Goal: Task Accomplishment & Management: Use online tool/utility

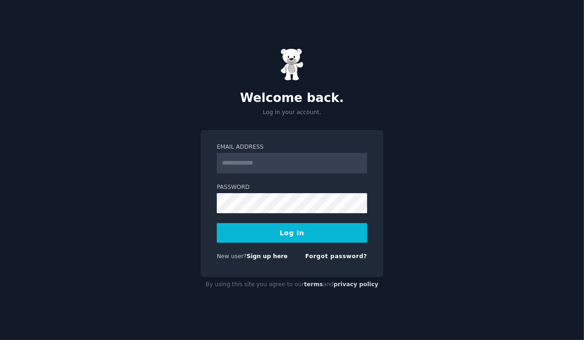
click at [254, 163] on input "Email Address" at bounding box center [292, 163] width 150 height 21
type input "**********"
click at [269, 232] on button "Log In" at bounding box center [292, 233] width 150 height 20
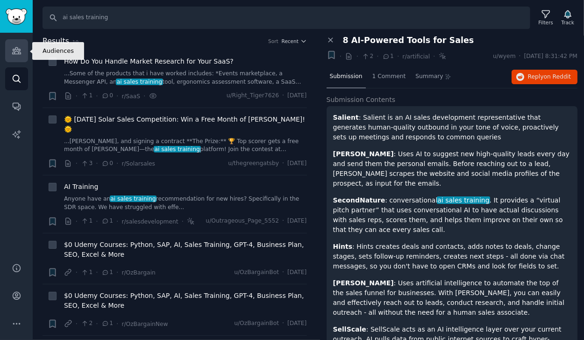
click at [6, 50] on link "Audiences" at bounding box center [16, 50] width 23 height 23
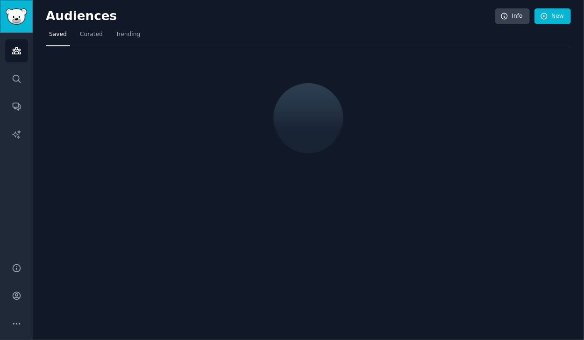
click at [22, 22] on img "Sidebar" at bounding box center [16, 16] width 21 height 16
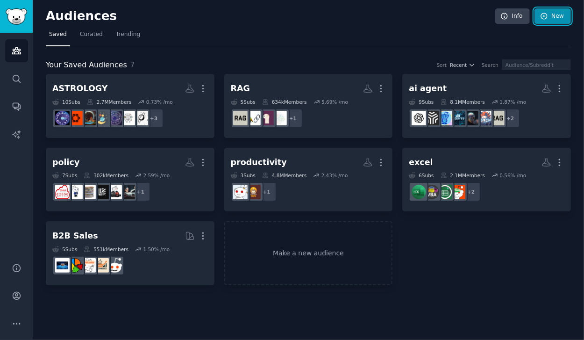
click at [554, 14] on link "New" at bounding box center [552, 16] width 36 height 16
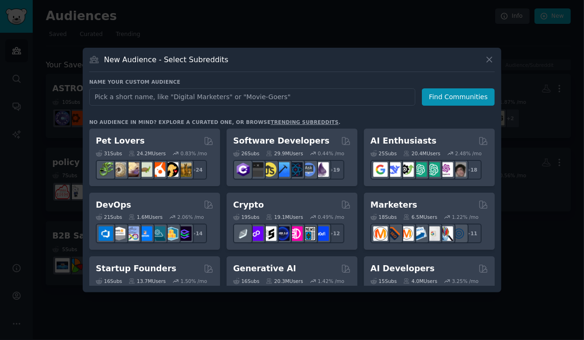
click at [248, 101] on input "text" at bounding box center [252, 96] width 326 height 17
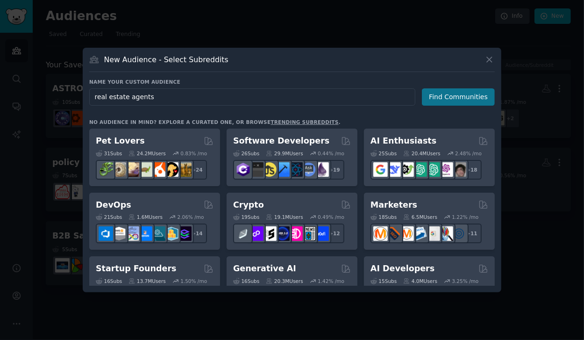
type input "real estate agents"
click at [454, 99] on button "Find Communities" at bounding box center [458, 96] width 73 height 17
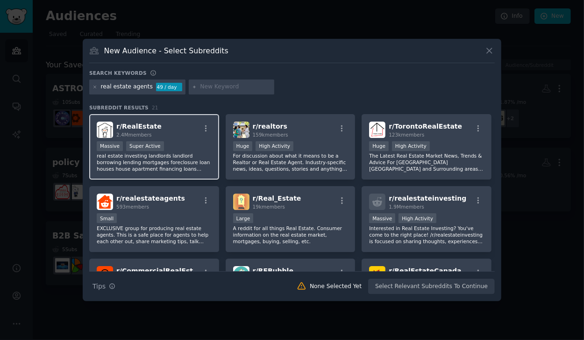
click at [163, 134] on div "r/ RealEstate 2.4M members" at bounding box center [154, 129] width 115 height 16
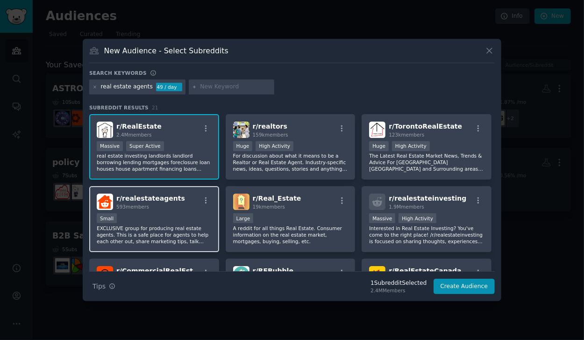
click at [173, 201] on div "r/ realestateagents 593 members" at bounding box center [154, 201] width 115 height 16
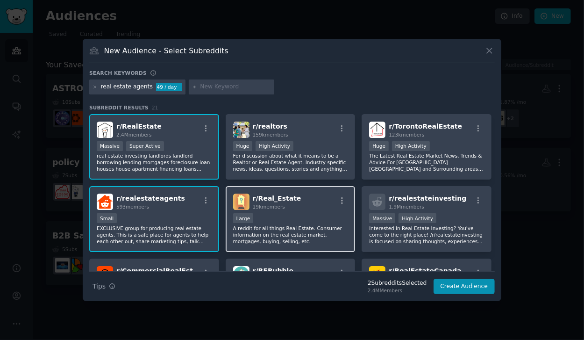
click at [298, 213] on div "10,000 - 100,000 members Large" at bounding box center [290, 219] width 115 height 12
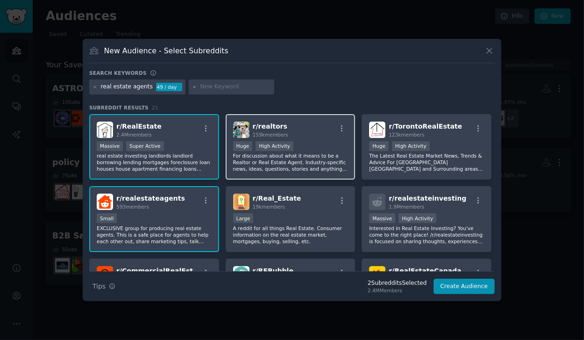
click at [307, 155] on p "For discussion about what it means to be a Realtor or Real Estate Agent. Indust…" at bounding box center [290, 162] width 115 height 20
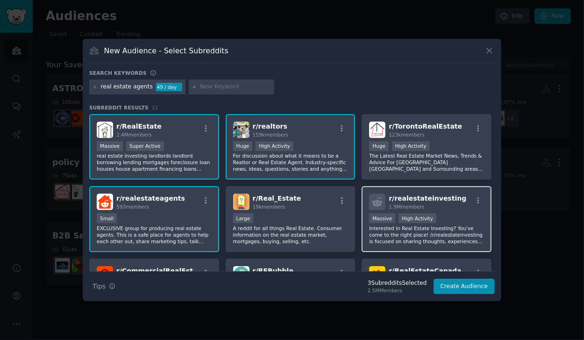
click at [434, 208] on div "1.9M members" at bounding box center [428, 206] width 78 height 7
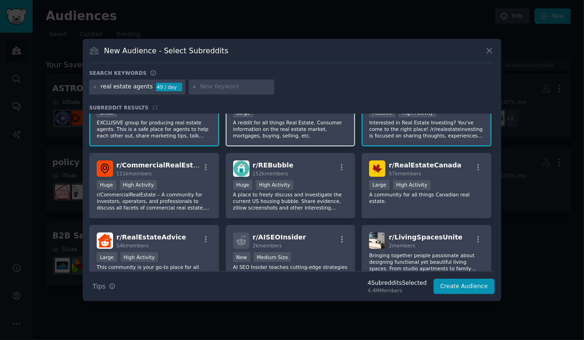
scroll to position [106, 0]
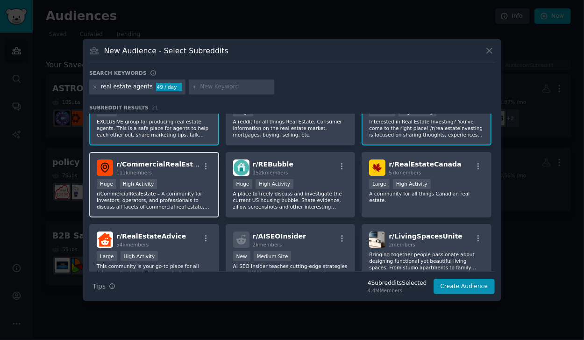
click at [152, 199] on p "r/CommercialRealEstate – A community for investors, operators, and professional…" at bounding box center [154, 200] width 115 height 20
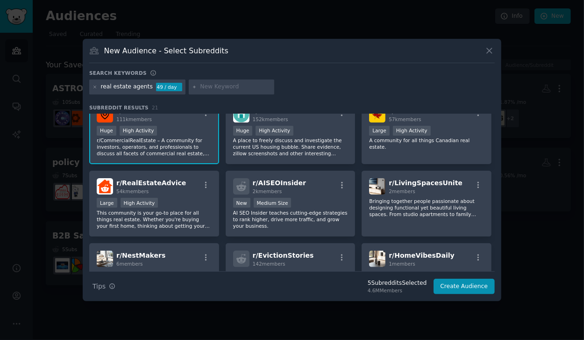
scroll to position [160, 0]
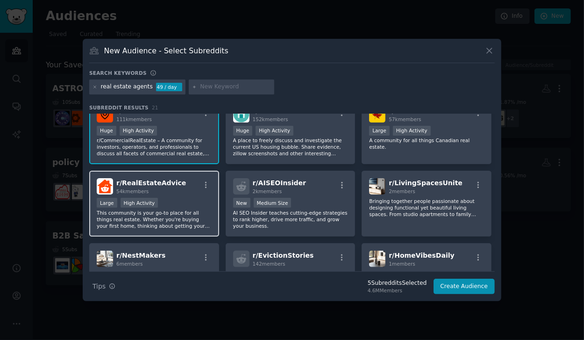
click at [183, 217] on p "This community is your go-to place for all things real estate. Whether you're b…" at bounding box center [154, 219] width 115 height 20
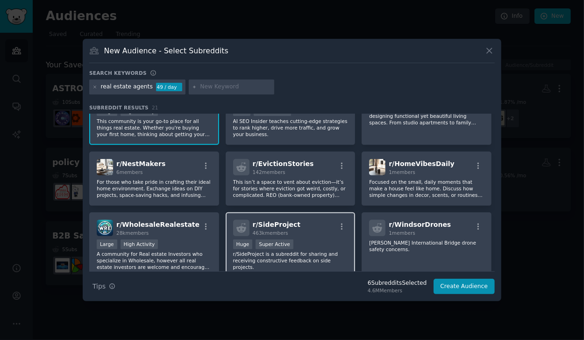
scroll to position [267, 0]
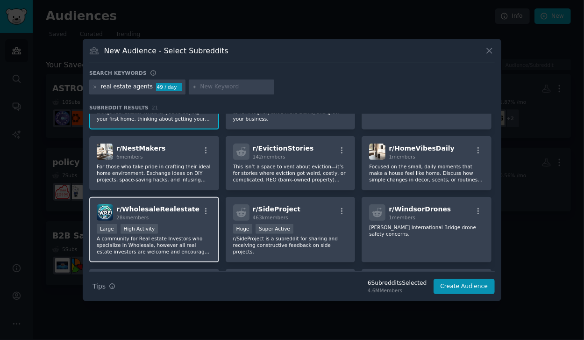
click at [180, 240] on p "A community for Real estate Investors who specialize in Wholesale, however all …" at bounding box center [154, 245] width 115 height 20
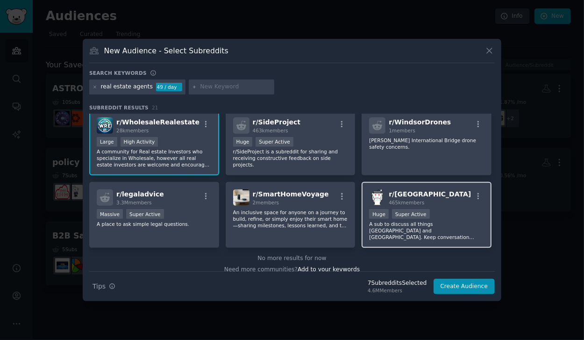
scroll to position [354, 0]
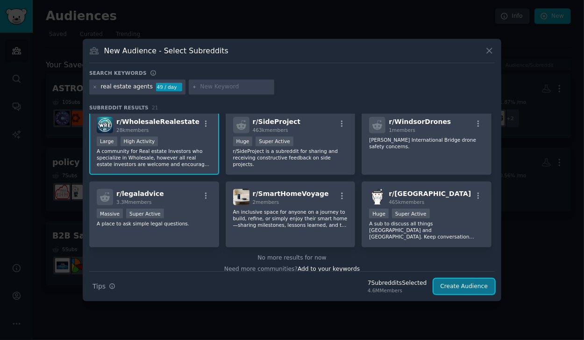
click at [464, 290] on button "Create Audience" at bounding box center [464, 286] width 62 height 16
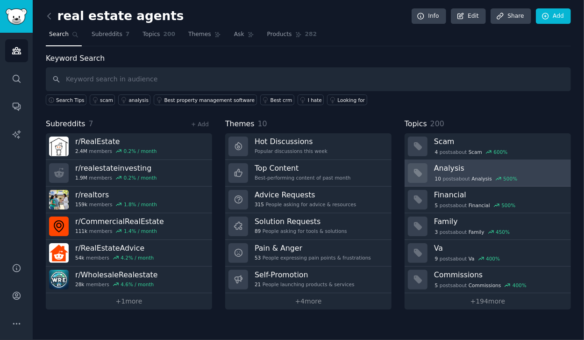
click at [527, 173] on div "10 post s about Analysis 500 %" at bounding box center [499, 178] width 130 height 10
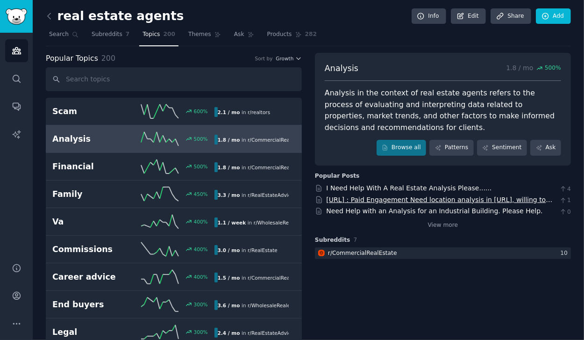
click at [475, 198] on link "[URL] : Paid Engagement Need location analysis in [URL], willing to pay for one…" at bounding box center [439, 204] width 226 height 17
click at [361, 210] on link "Need Help with an Analysis for an Industrial Building. Please Help." at bounding box center [434, 210] width 216 height 7
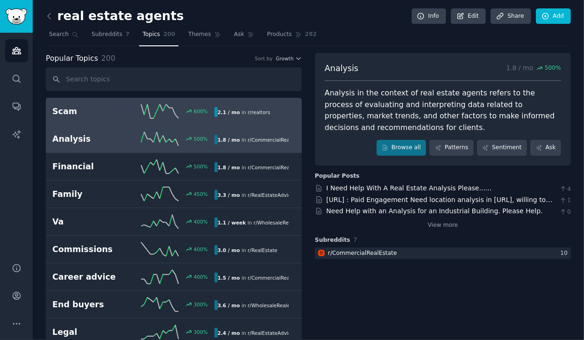
click at [121, 119] on link "Scam 600 % 2.1 / mo in r/ realtors 600% increase in mentions recently" at bounding box center [174, 112] width 256 height 28
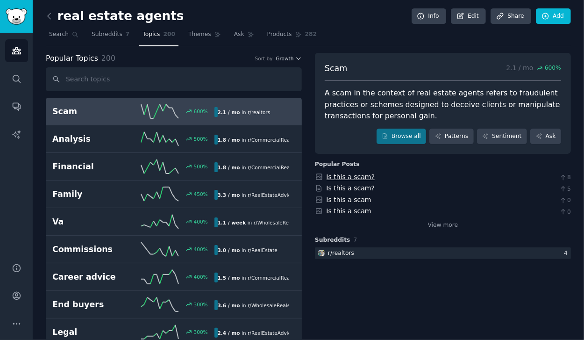
click at [344, 176] on link "Is this a scam?" at bounding box center [350, 176] width 49 height 7
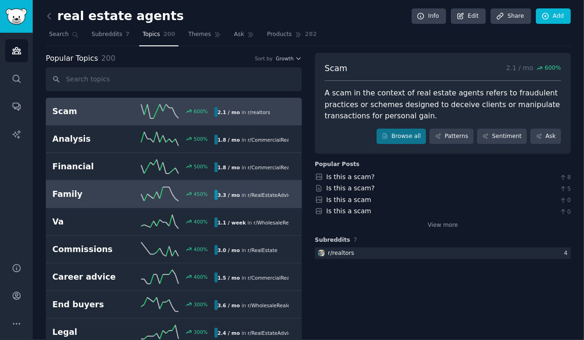
click at [133, 189] on div "450 %" at bounding box center [173, 194] width 81 height 14
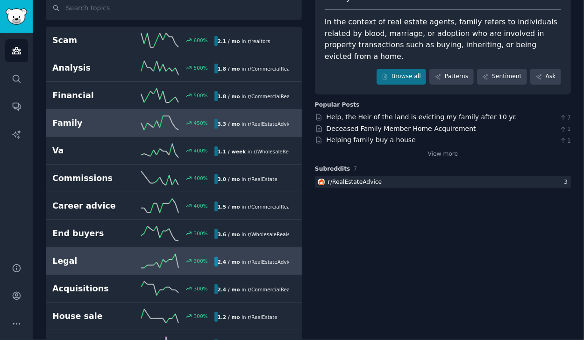
scroll to position [80, 0]
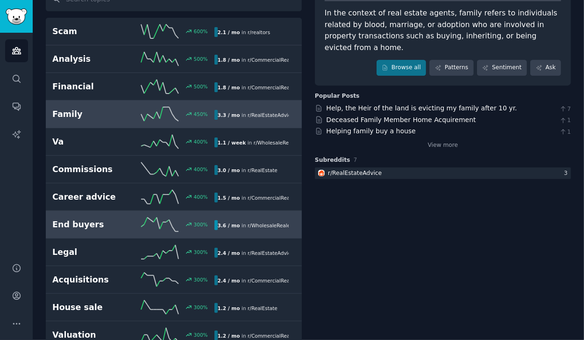
click at [97, 233] on link "End buyers 300 % 3.6 / mo in r/ WholesaleRealestate" at bounding box center [174, 225] width 256 height 28
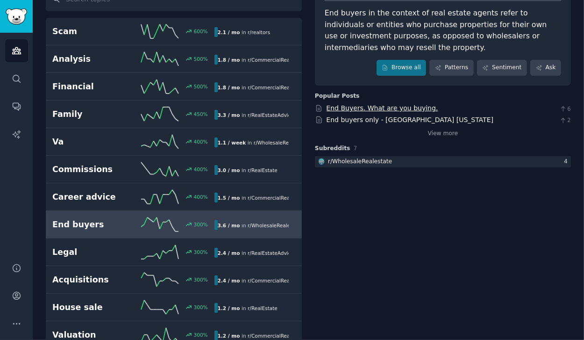
click at [399, 109] on link "End Buyers. What are you buying." at bounding box center [382, 107] width 112 height 7
click at [362, 116] on link "End buyers only - [GEOGRAPHIC_DATA] [US_STATE]" at bounding box center [409, 119] width 167 height 7
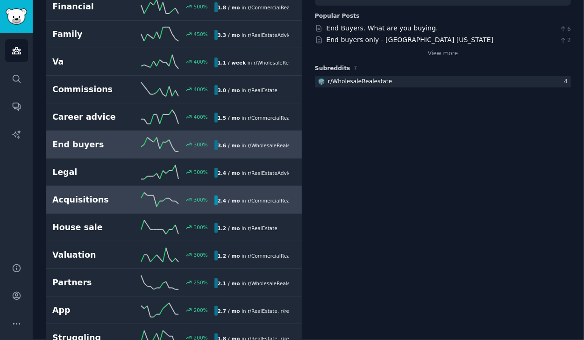
click at [92, 196] on h2 "Acquisitions" at bounding box center [92, 200] width 81 height 12
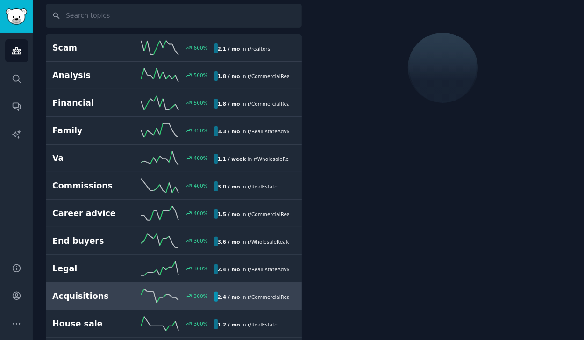
scroll to position [51, 0]
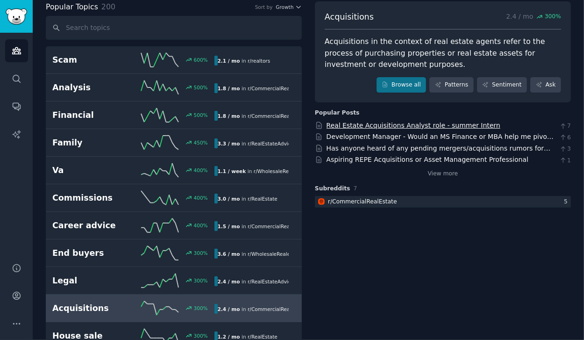
click at [370, 123] on link "Real Estate Acquisitions Analyst role - summer Intern" at bounding box center [413, 124] width 174 height 7
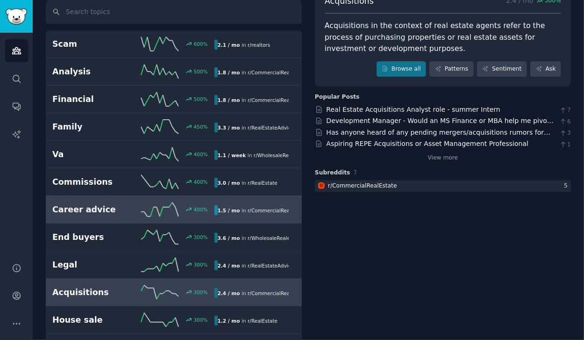
scroll to position [132, 0]
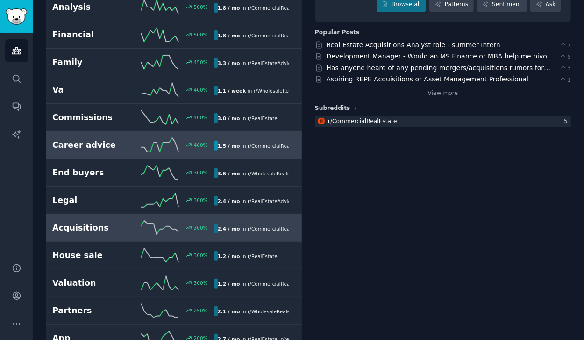
click at [94, 144] on h2 "Career advice" at bounding box center [92, 145] width 81 height 12
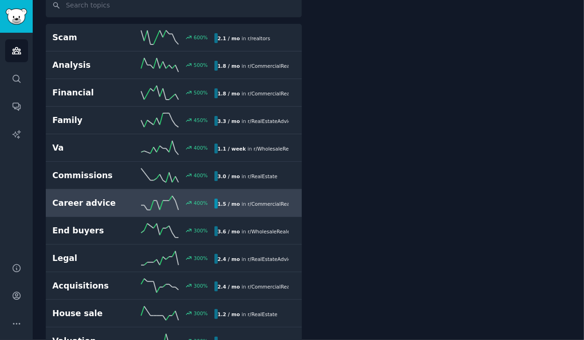
scroll to position [51, 0]
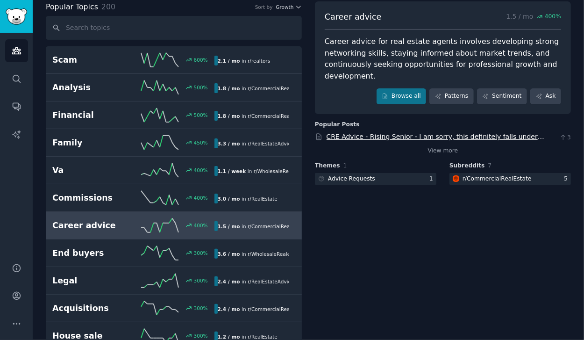
click at [406, 137] on link "CRE Advice - Rising Senior - I am sorry, this definitely falls under [PERSON_NA…" at bounding box center [436, 146] width 220 height 27
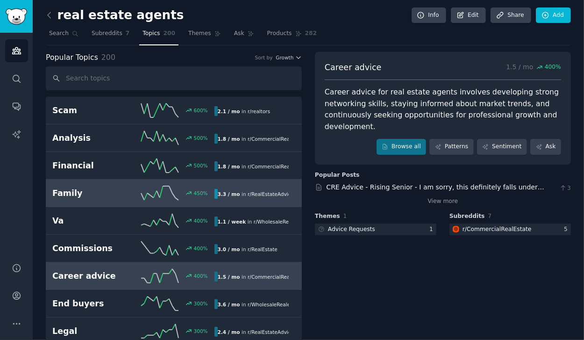
scroll to position [0, 0]
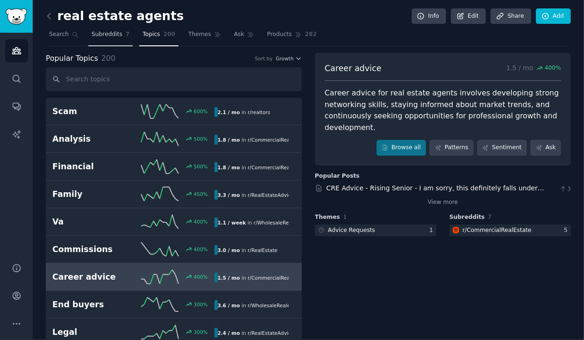
click at [103, 35] on span "Subreddits" at bounding box center [107, 34] width 31 height 8
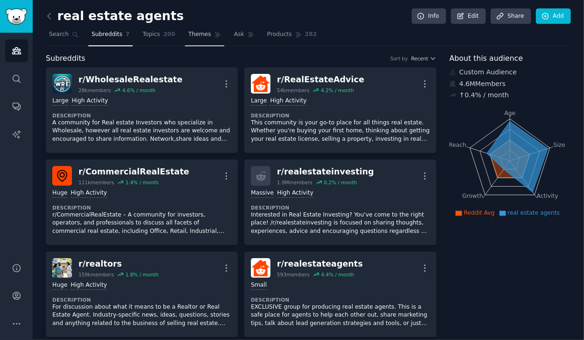
click at [189, 36] on span "Themes" at bounding box center [199, 34] width 23 height 8
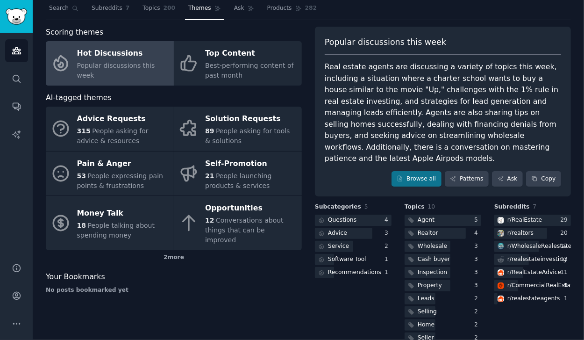
scroll to position [32, 0]
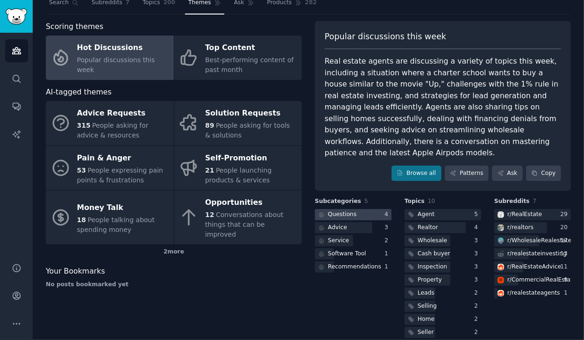
click at [340, 210] on div "Questions" at bounding box center [342, 214] width 28 height 8
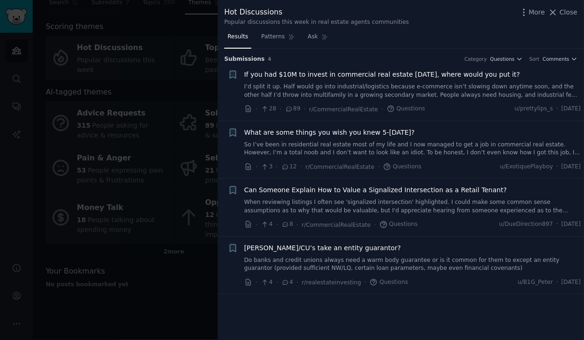
click at [318, 74] on span "If you had $10M to invest in commercial real estate [DATE], where would you put…" at bounding box center [382, 75] width 276 height 10
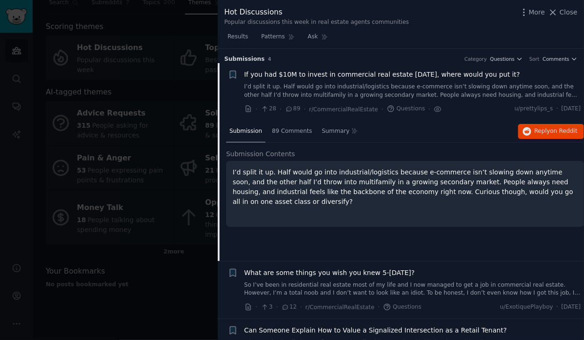
scroll to position [14, 0]
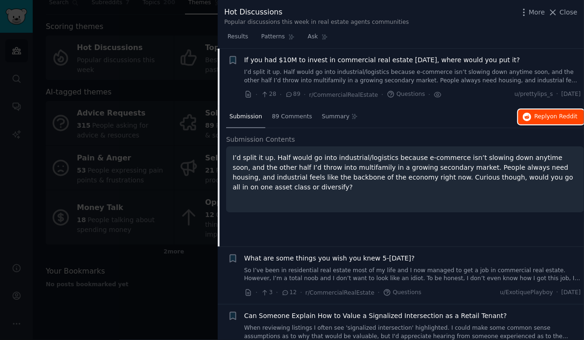
click at [547, 121] on button "Reply on Reddit" at bounding box center [551, 116] width 66 height 15
